Goal: Navigation & Orientation: Find specific page/section

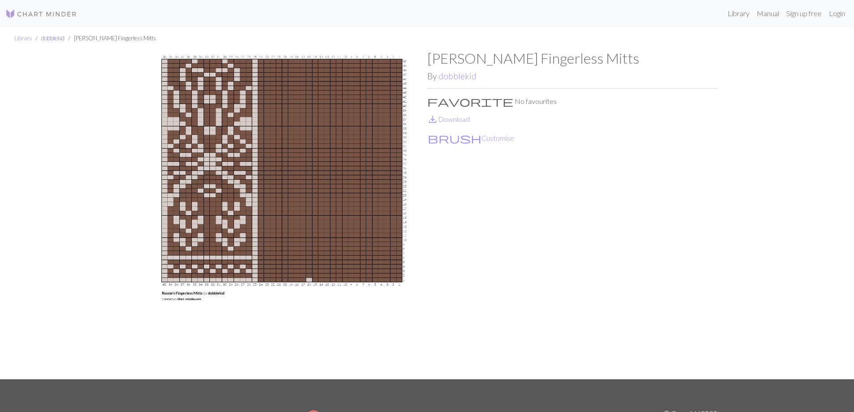
click at [56, 35] on link "dobblekid" at bounding box center [52, 38] width 23 height 7
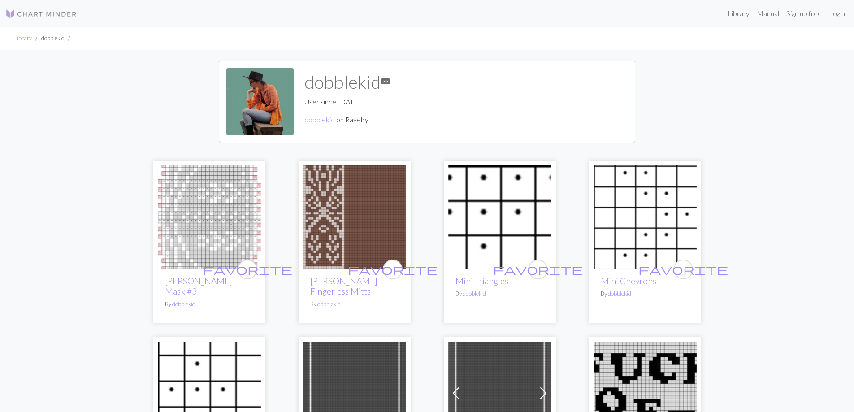
click at [59, 17] on img at bounding box center [41, 14] width 72 height 11
